Goal: Transaction & Acquisition: Register for event/course

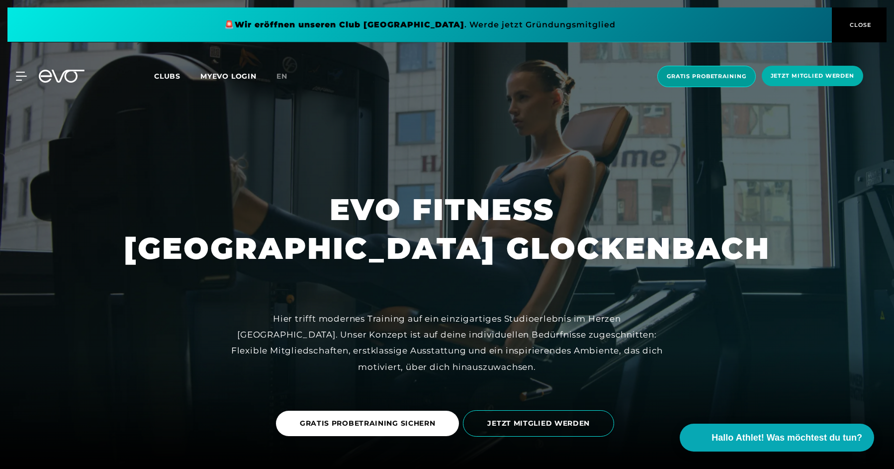
click at [705, 75] on span "Gratis Probetraining" at bounding box center [707, 76] width 80 height 8
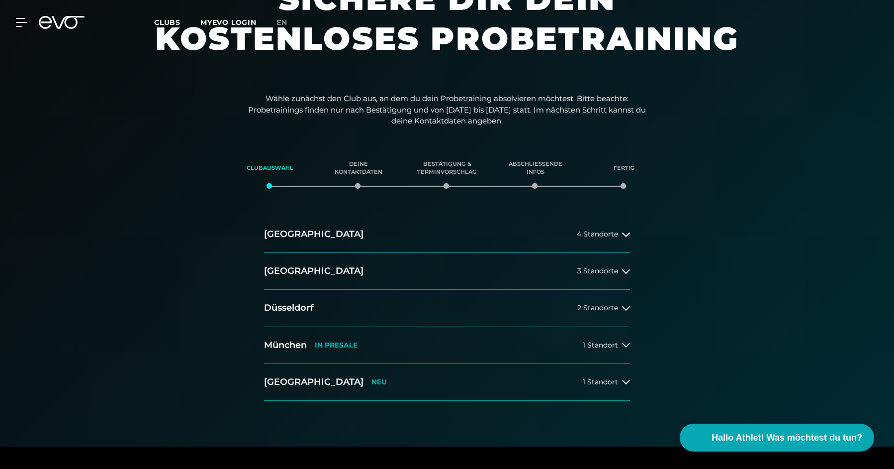
scroll to position [74, 0]
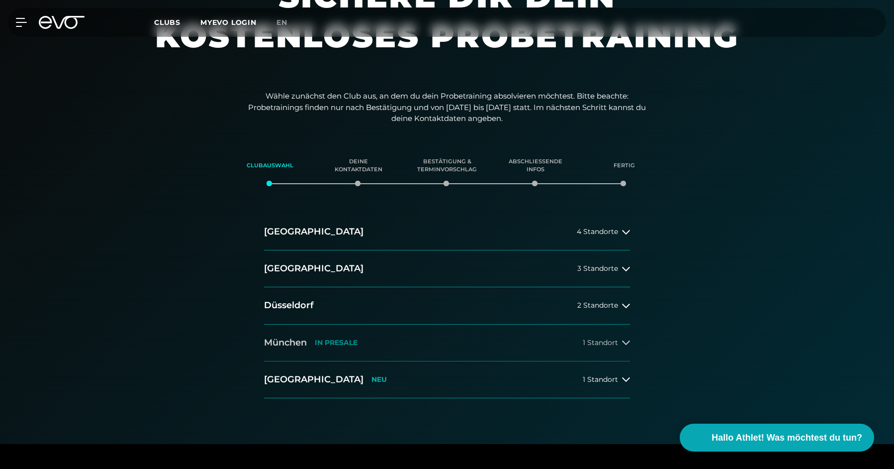
click at [616, 340] on span "1 Standort" at bounding box center [600, 342] width 35 height 7
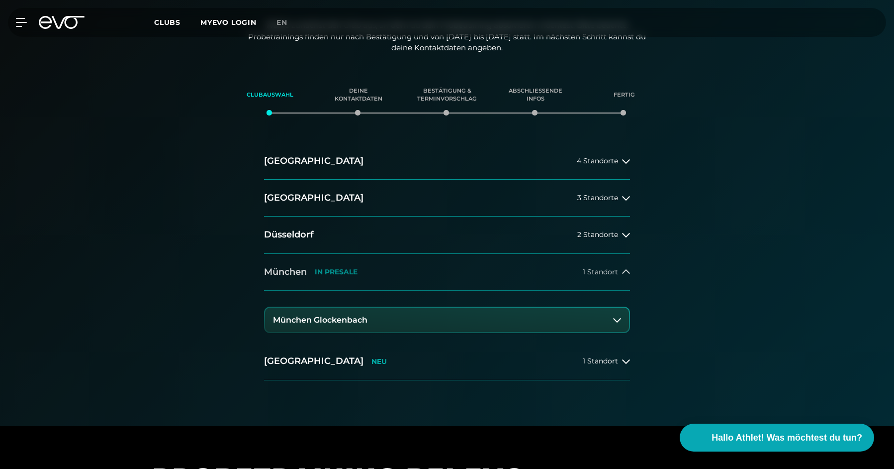
scroll to position [146, 0]
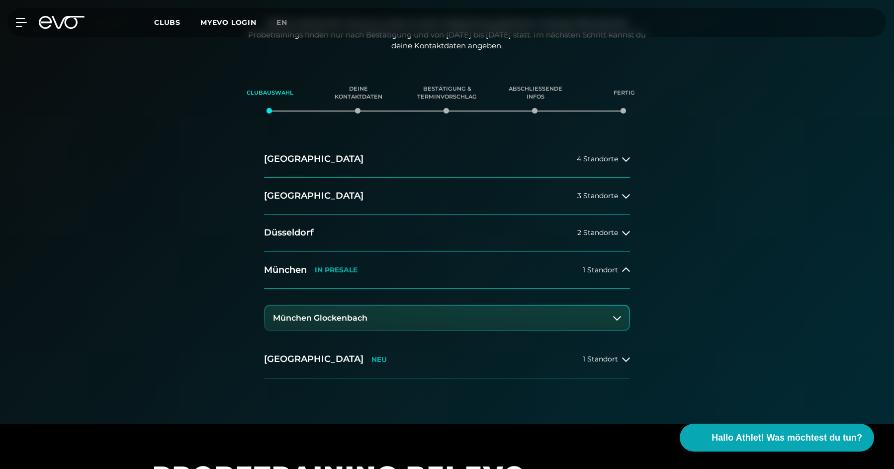
click at [521, 314] on button "München Glockenbach" at bounding box center [447, 317] width 364 height 25
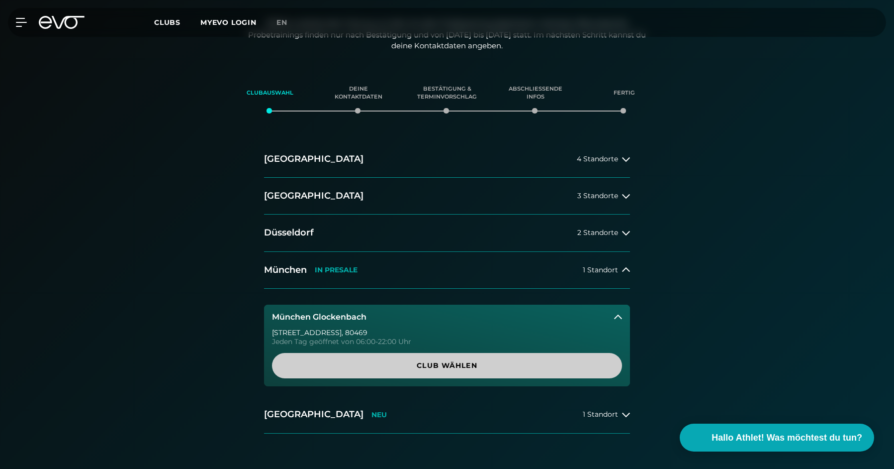
click at [424, 360] on span "Club wählen" at bounding box center [447, 365] width 302 height 10
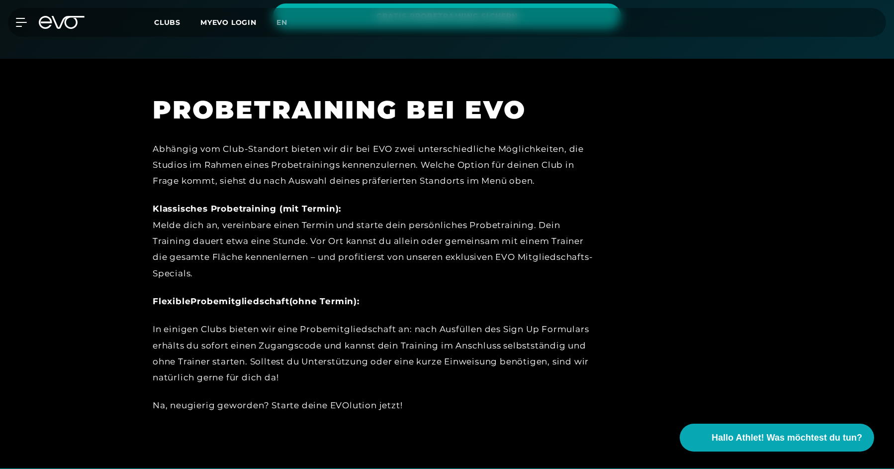
scroll to position [325, 0]
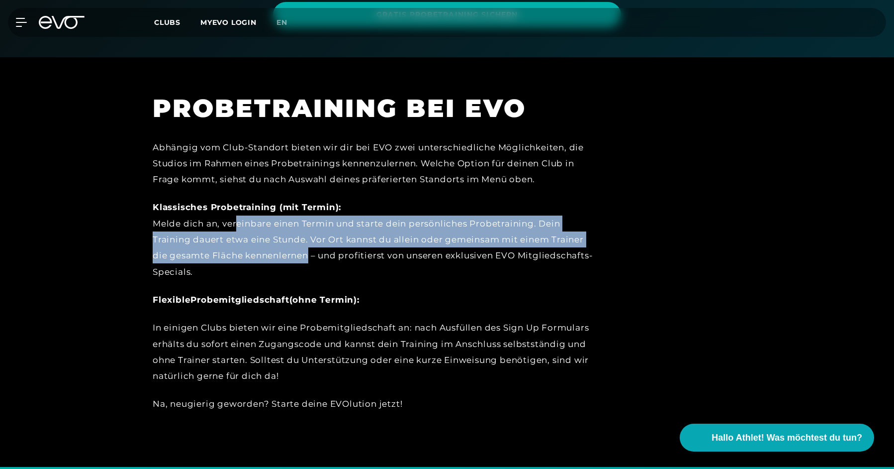
drag, startPoint x: 236, startPoint y: 221, endPoint x: 311, endPoint y: 260, distance: 84.1
click at [311, 260] on div "Klassisches Probetraining (mit Termin): Melde dich an, vereinbare einen Termin …" at bounding box center [377, 239] width 448 height 80
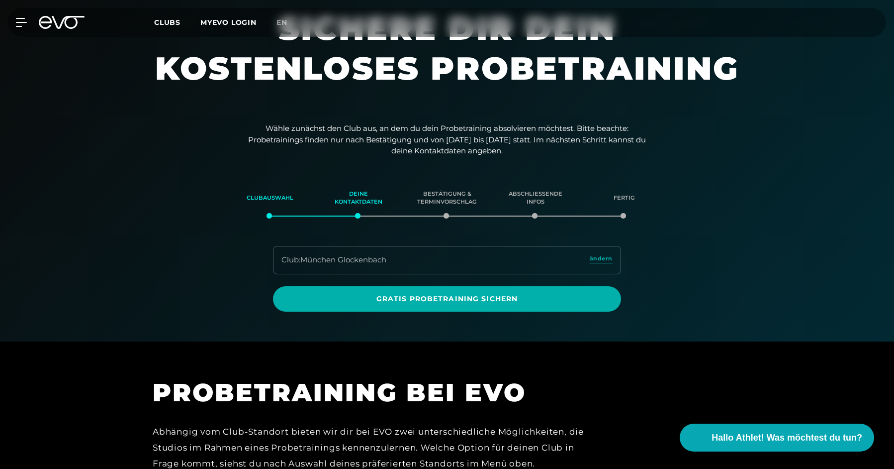
scroll to position [0, 0]
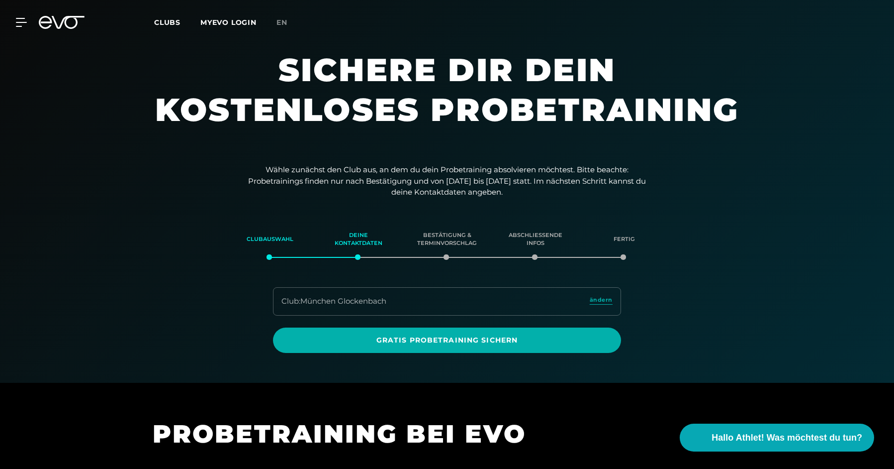
click at [213, 19] on link "MYEVO LOGIN" at bounding box center [228, 22] width 56 height 9
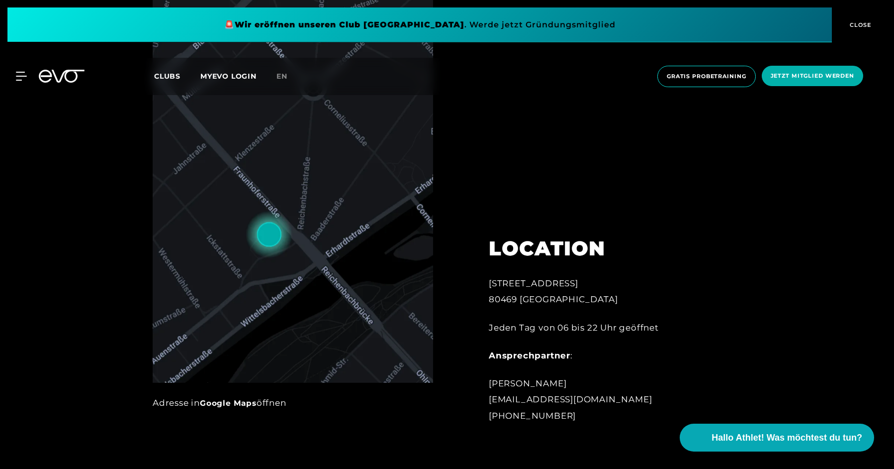
scroll to position [559, 0]
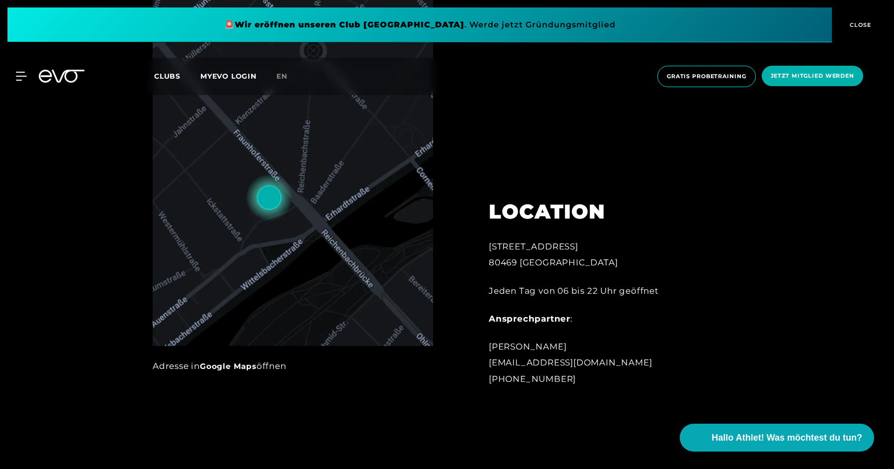
click at [435, 28] on span at bounding box center [419, 24] width 825 height 35
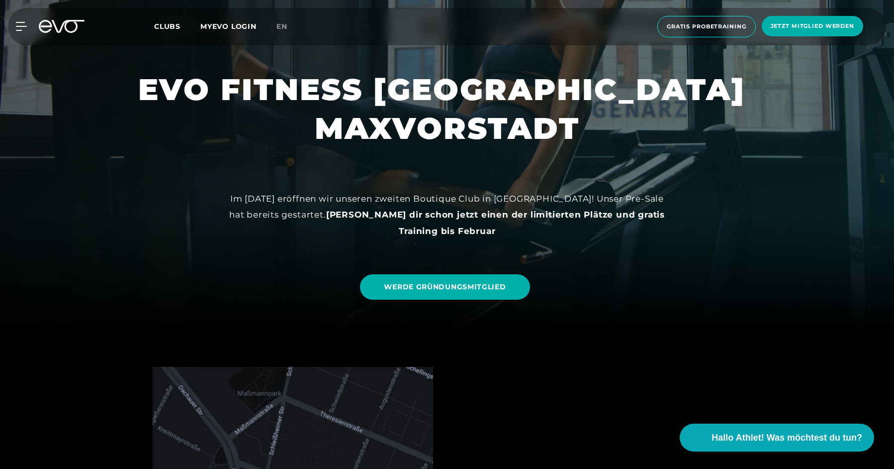
scroll to position [187, 0]
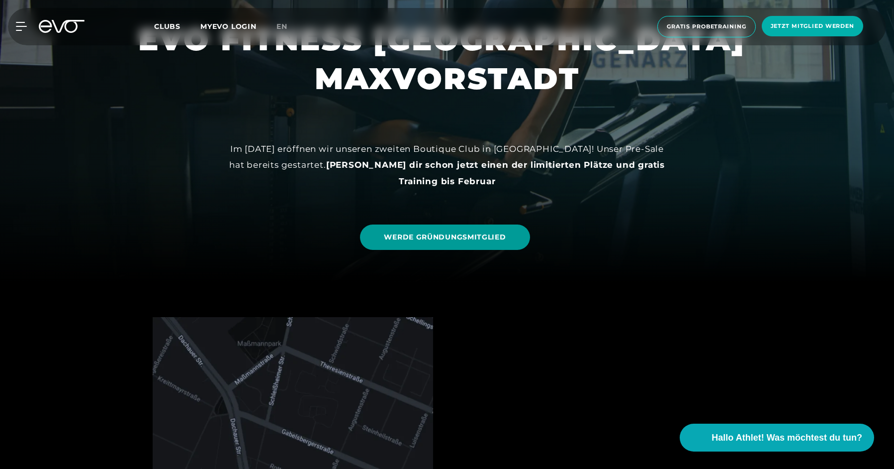
click at [428, 232] on span "WERDE GRÜNDUNGSMITGLIED" at bounding box center [445, 237] width 122 height 10
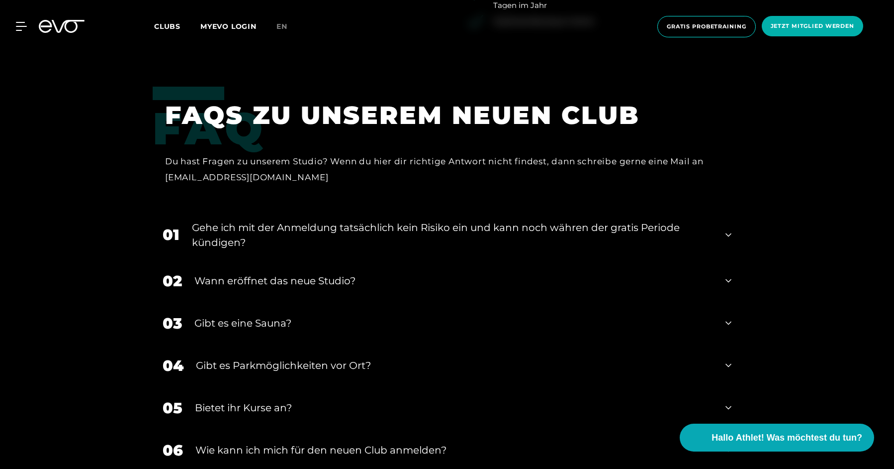
scroll to position [2089, 0]
click at [367, 220] on div "Gehe ich mit der Anmeldung tatsächlich kein Risiko ein und kann noch währen der…" at bounding box center [452, 235] width 521 height 30
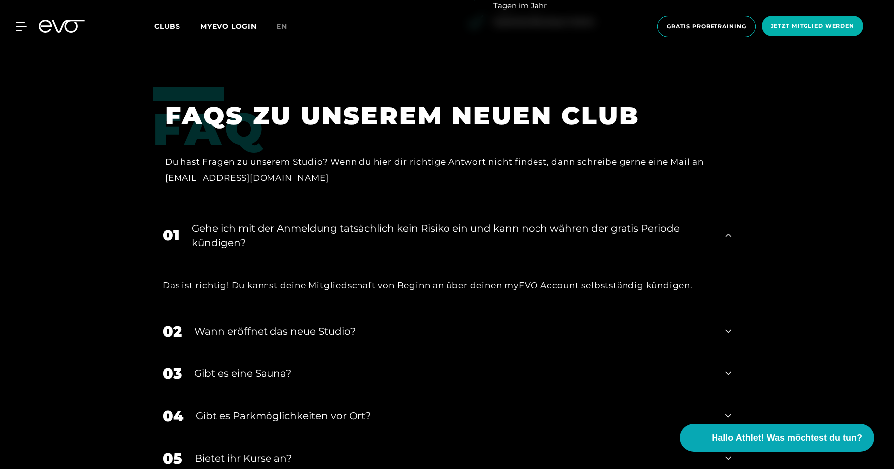
click at [367, 220] on div "Gehe ich mit der Anmeldung tatsächlich kein Risiko ein und kann noch währen der…" at bounding box center [452, 235] width 521 height 30
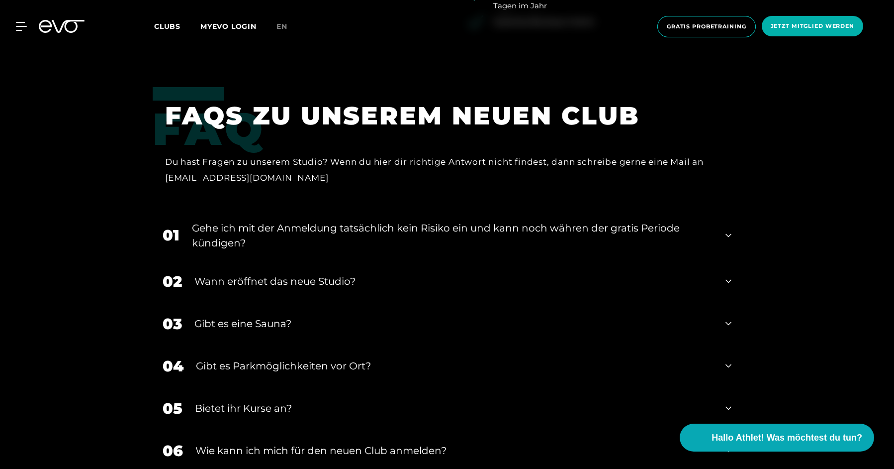
click at [340, 274] on div "Wann eröffnet das neue Studio?" at bounding box center [454, 281] width 519 height 15
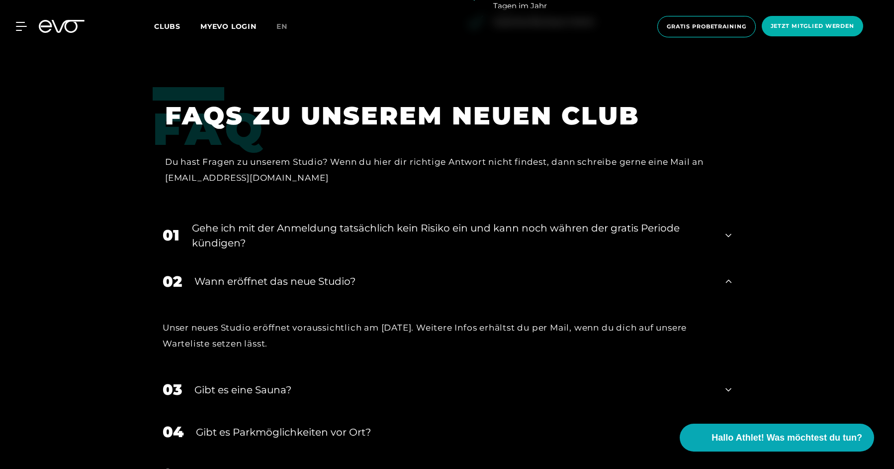
click at [340, 274] on div "Wann eröffnet das neue Studio?" at bounding box center [454, 281] width 519 height 15
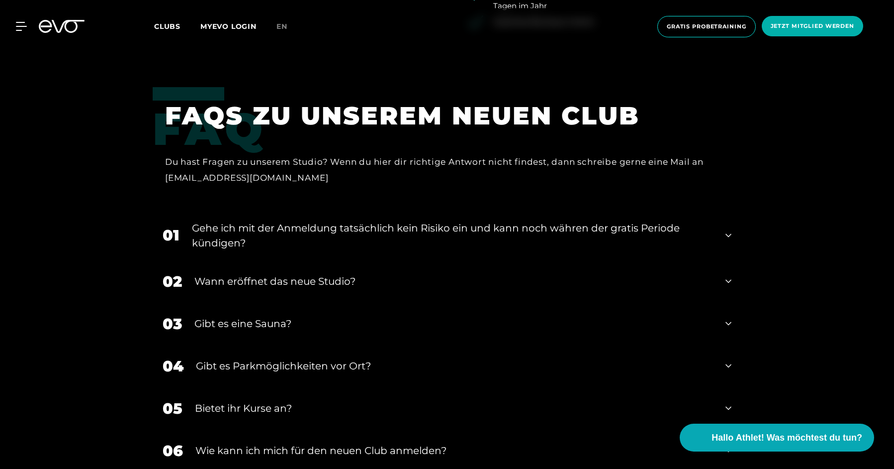
click at [307, 316] on div "Gibt es eine Sauna?" at bounding box center [454, 323] width 519 height 15
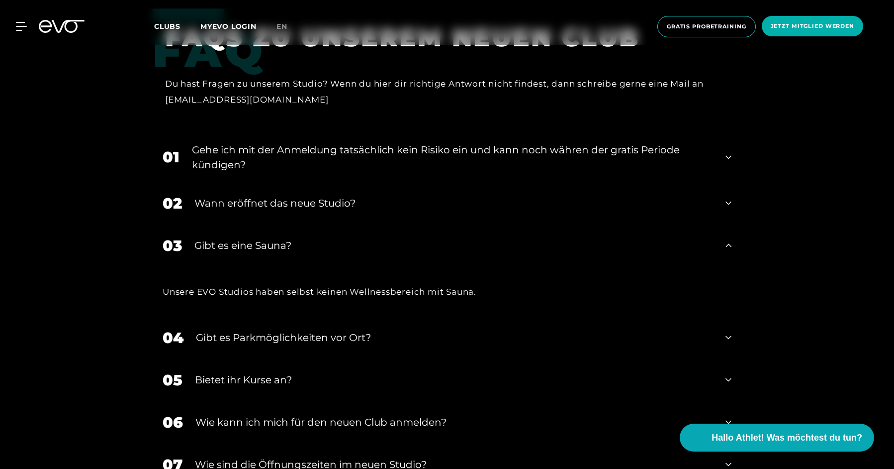
scroll to position [2177, 0]
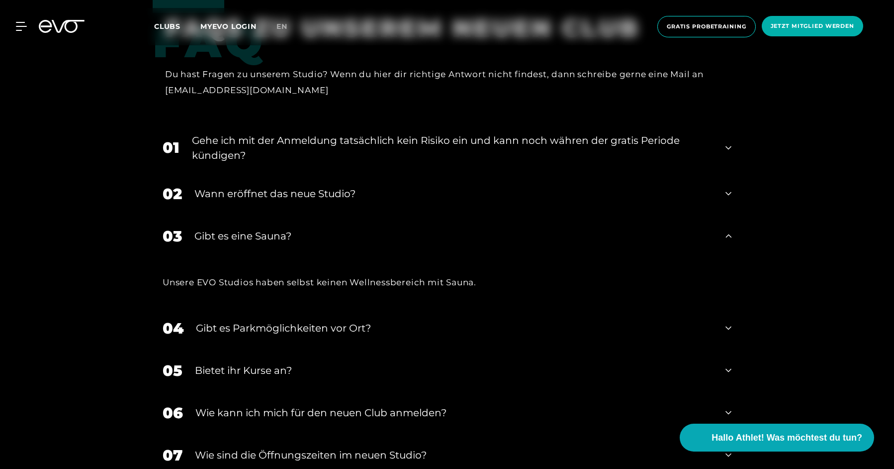
click at [327, 228] on div "Gibt es eine Sauna?" at bounding box center [454, 235] width 519 height 15
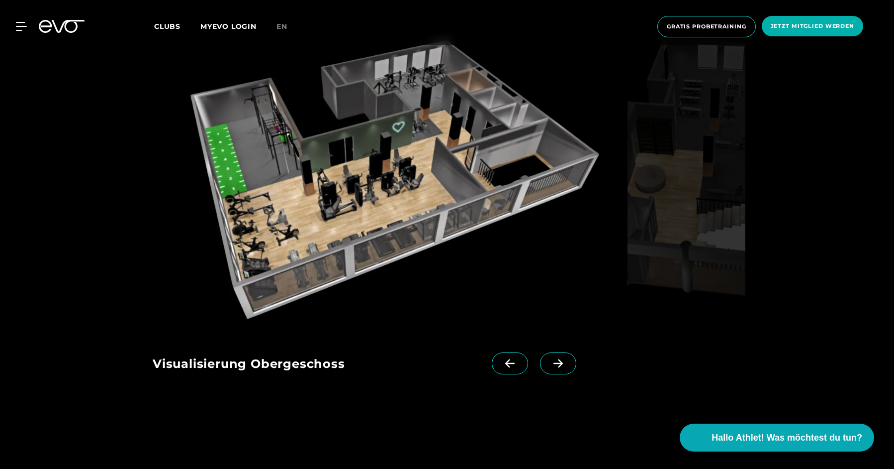
scroll to position [1529, 0]
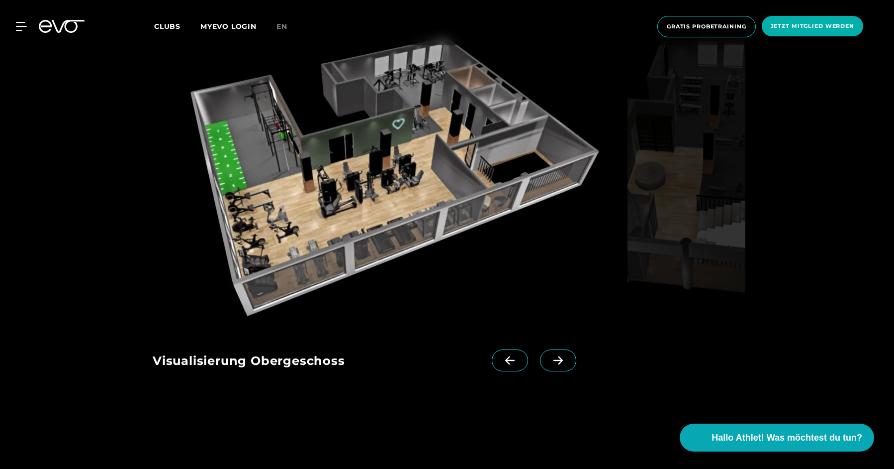
click at [550, 356] on icon at bounding box center [558, 360] width 17 height 9
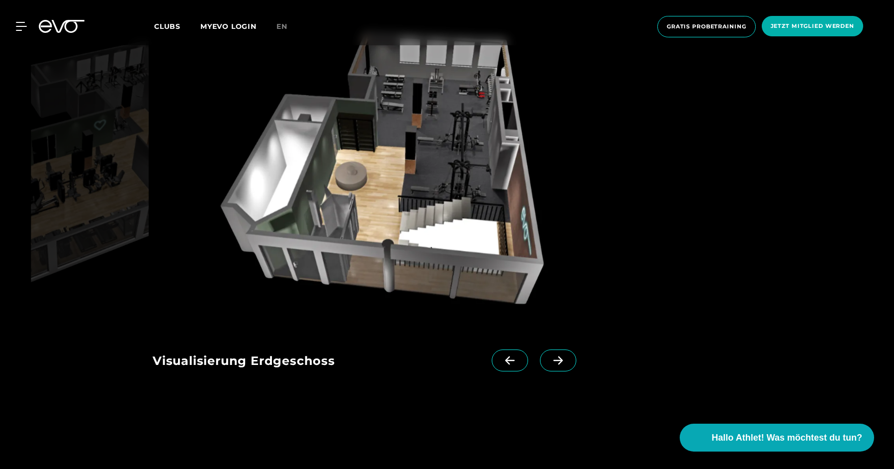
click at [550, 356] on icon at bounding box center [558, 360] width 17 height 9
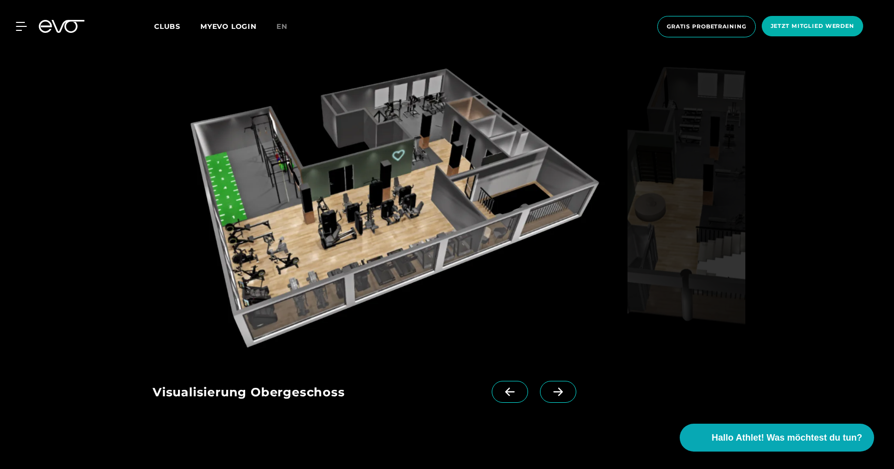
scroll to position [1497, 0]
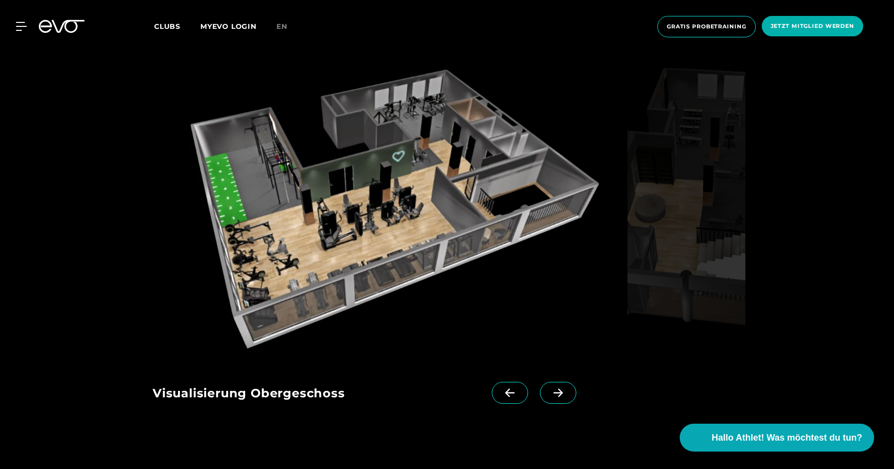
click at [550, 388] on icon at bounding box center [558, 392] width 17 height 9
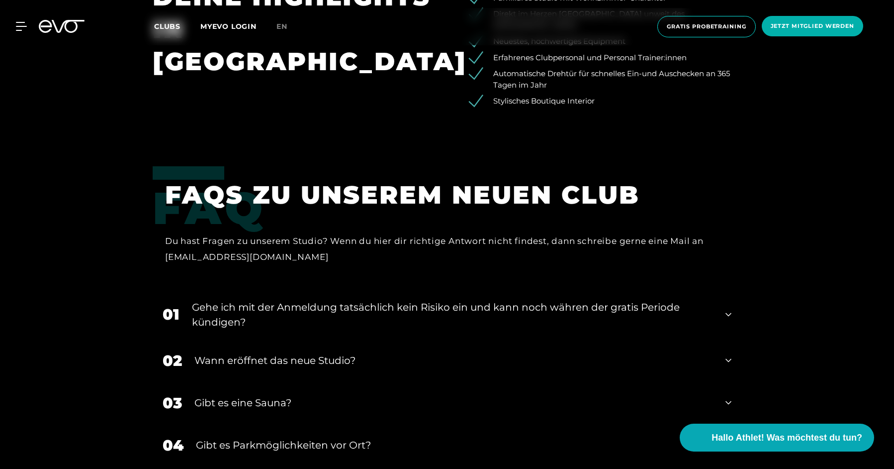
scroll to position [2011, 0]
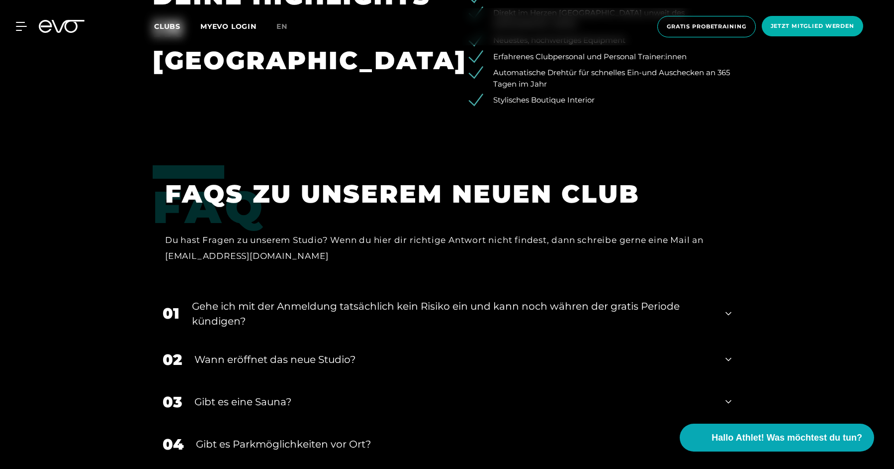
click at [361, 298] on div "Gehe ich mit der Anmeldung tatsächlich kein Risiko ein und kann noch währen der…" at bounding box center [452, 313] width 521 height 30
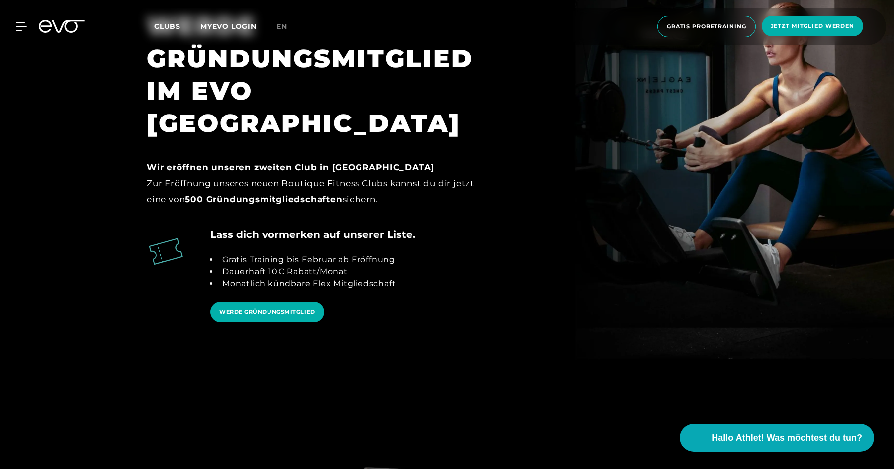
scroll to position [1087, 0]
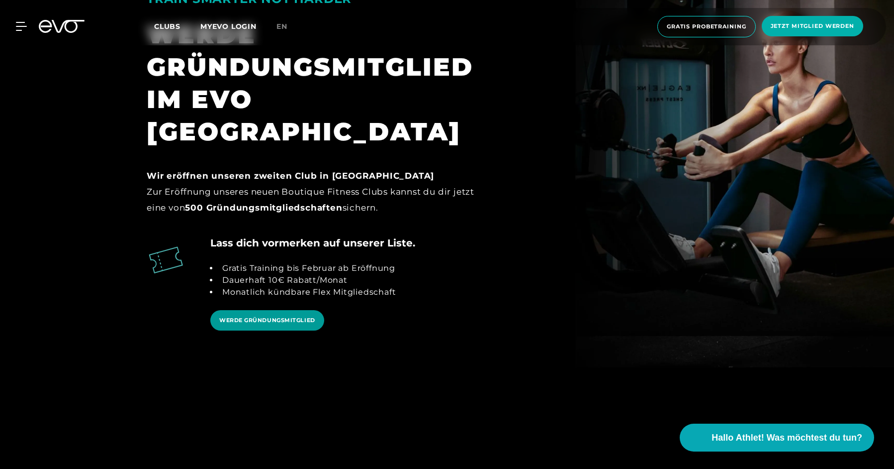
click at [272, 310] on link "WERDE GRÜNDUNGSMITGLIED" at bounding box center [267, 320] width 114 height 20
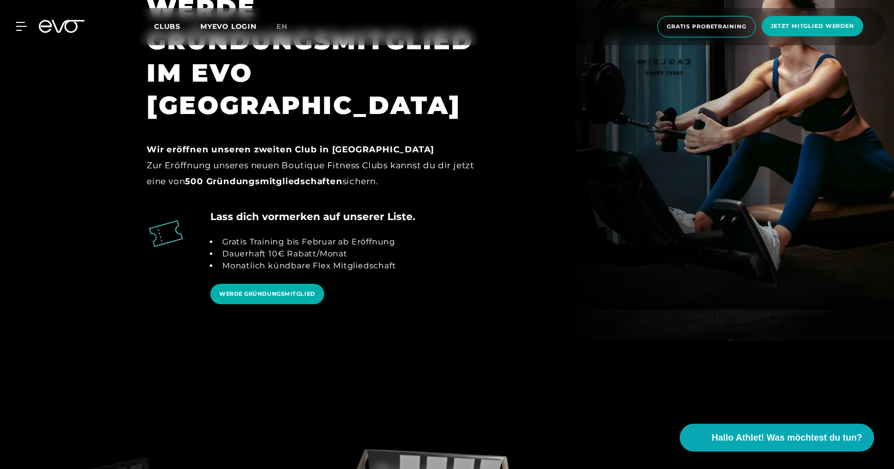
scroll to position [1115, 0]
